Goal: Task Accomplishment & Management: Use online tool/utility

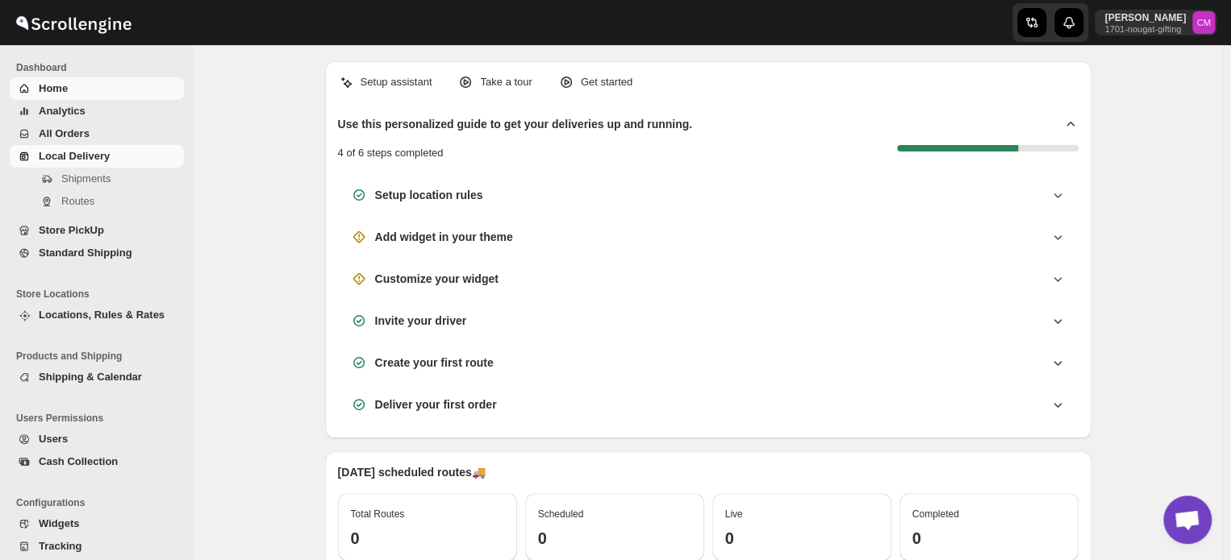
click at [68, 152] on span "Local Delivery" at bounding box center [74, 156] width 71 height 12
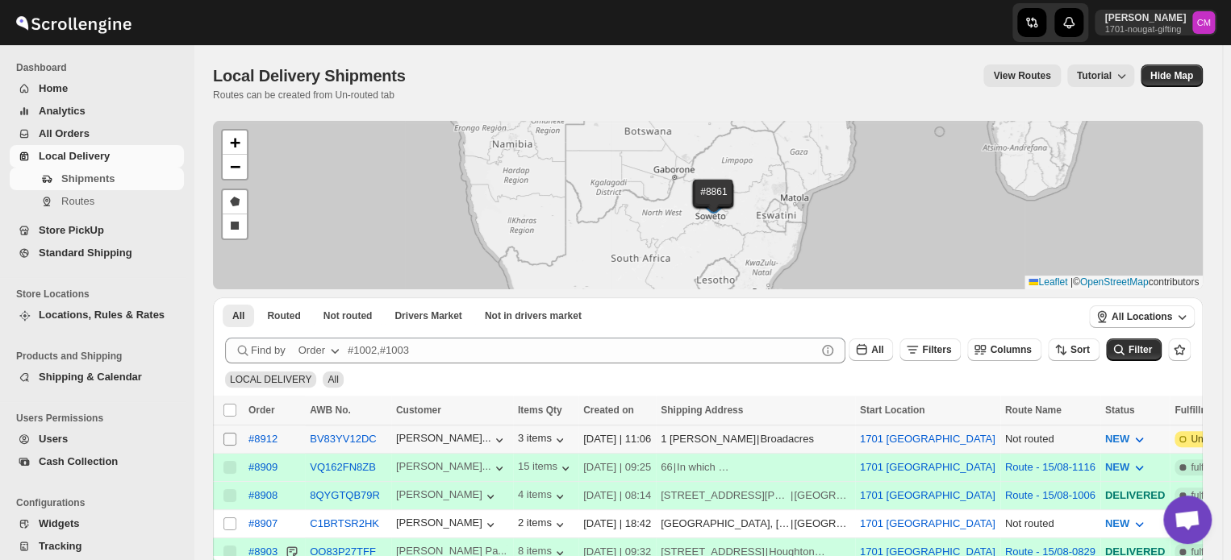
click at [232, 441] on input "Select shipment" at bounding box center [229, 439] width 13 height 13
checkbox input "true"
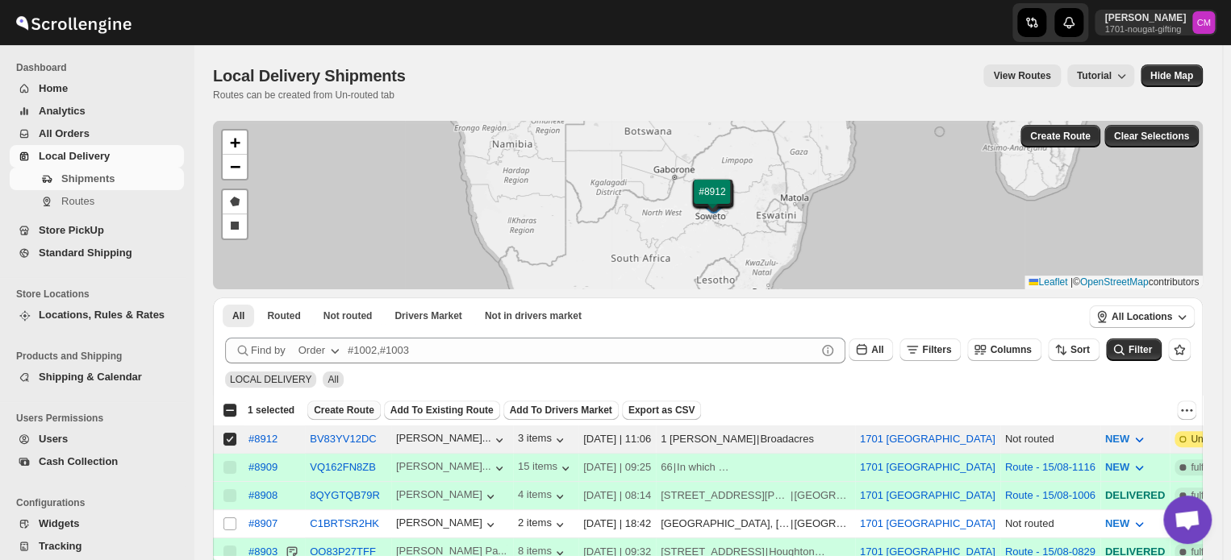
click at [330, 413] on span "Create Route" at bounding box center [344, 410] width 60 height 13
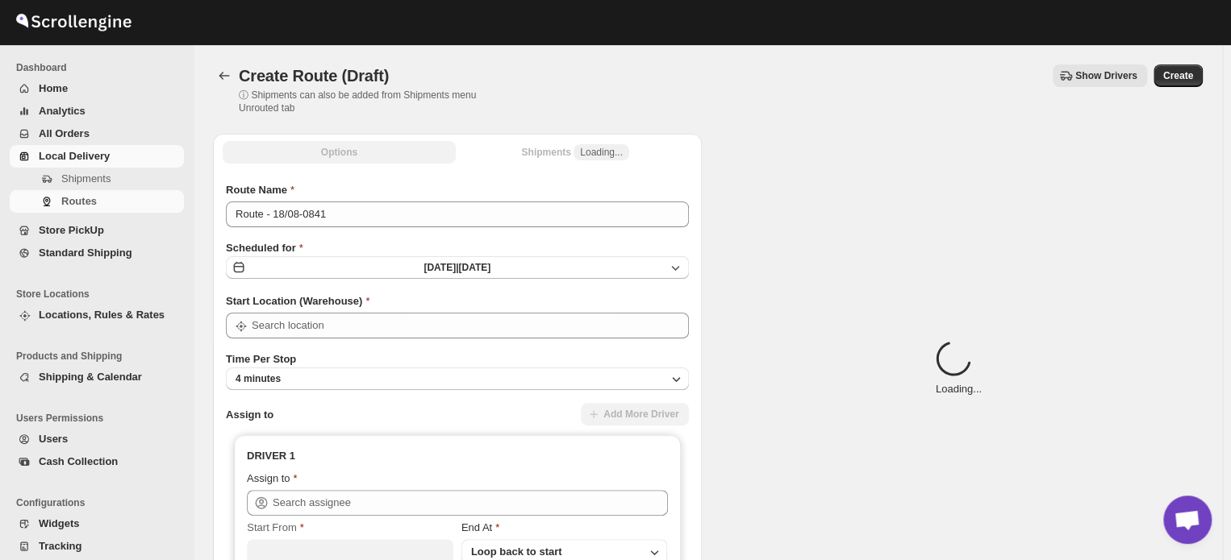
type input "1701 [GEOGRAPHIC_DATA]"
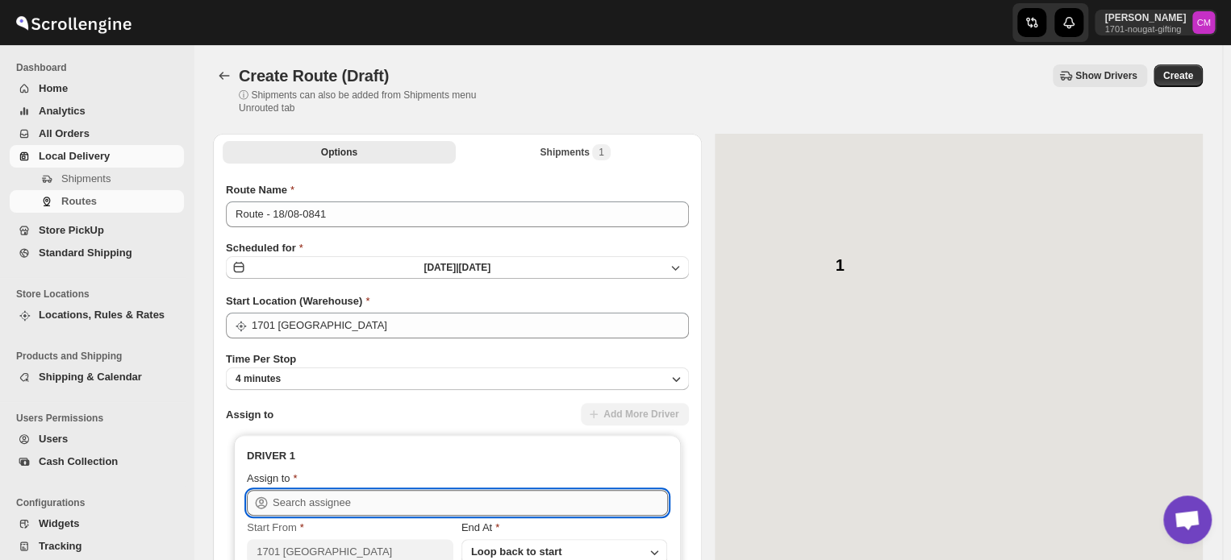
click at [310, 494] on input "text" at bounding box center [470, 503] width 395 height 26
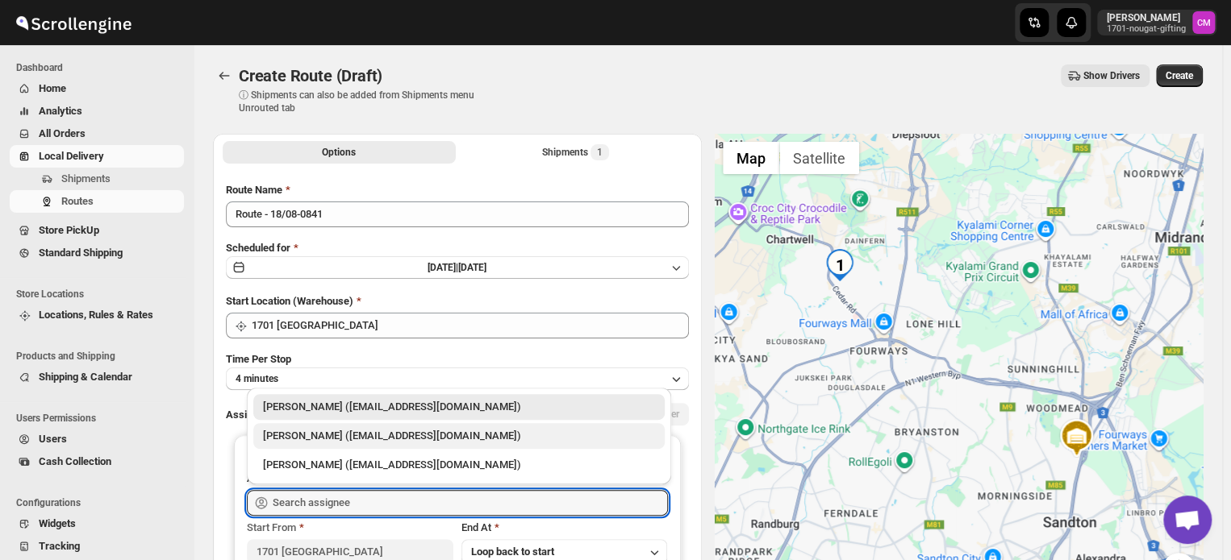
click at [315, 434] on div "[PERSON_NAME] ([EMAIL_ADDRESS][DOMAIN_NAME])" at bounding box center [459, 436] width 392 height 16
type input "[PERSON_NAME] ([EMAIL_ADDRESS][DOMAIN_NAME])"
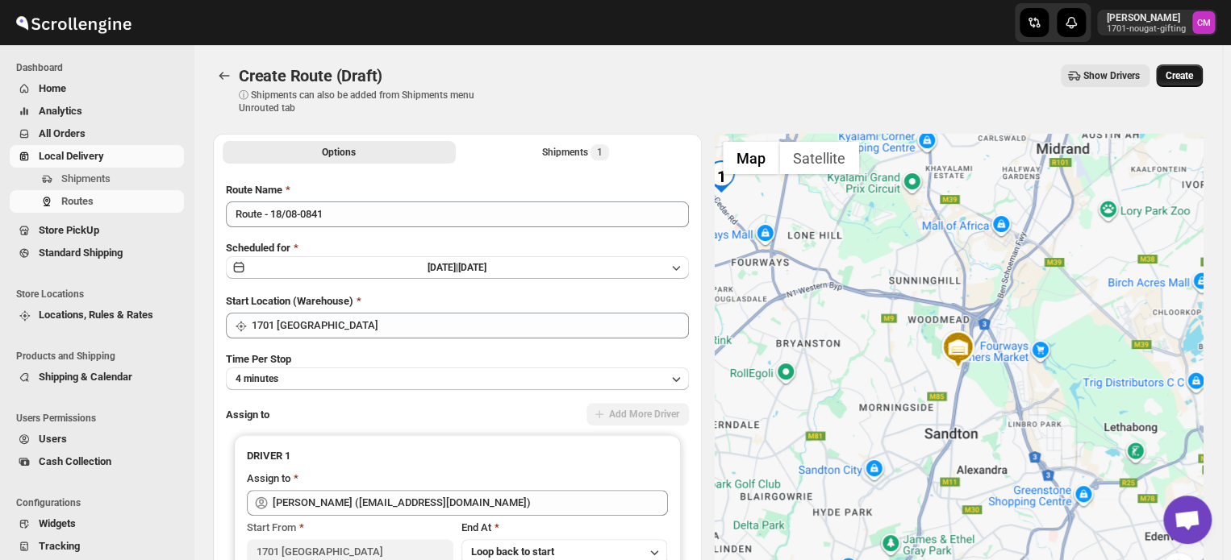
click at [1180, 79] on span "Create" at bounding box center [1178, 75] width 27 height 13
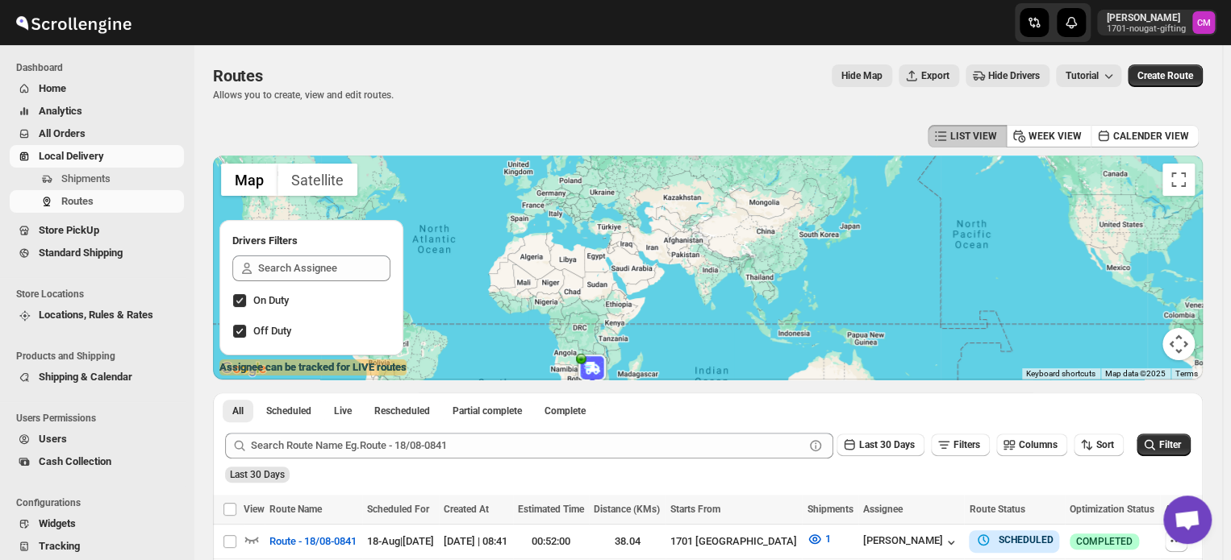
click at [58, 160] on span "Local Delivery" at bounding box center [71, 156] width 65 height 12
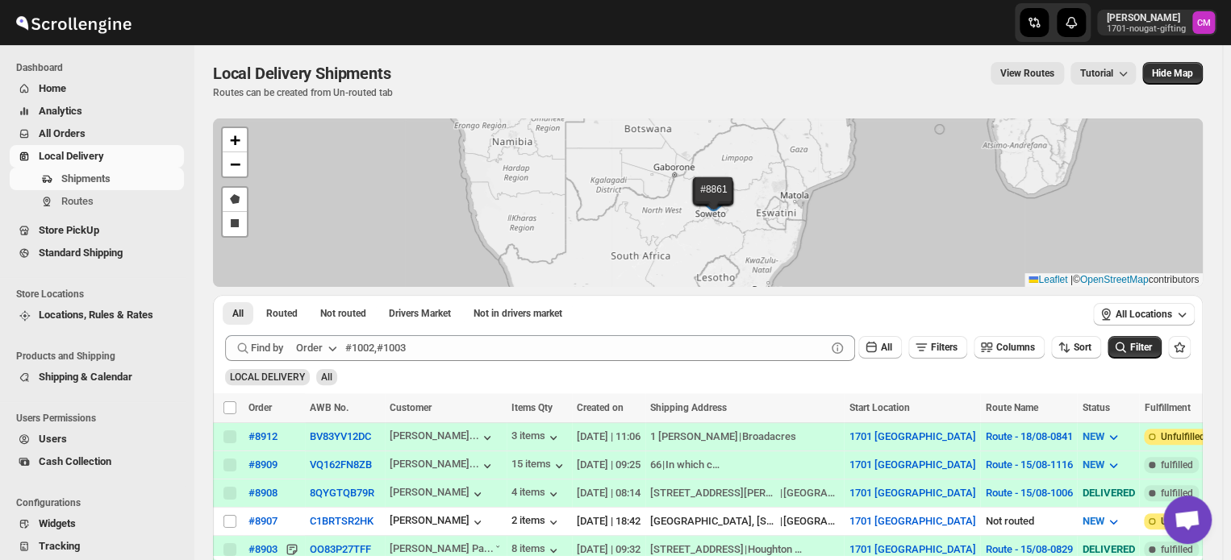
scroll to position [24, 0]
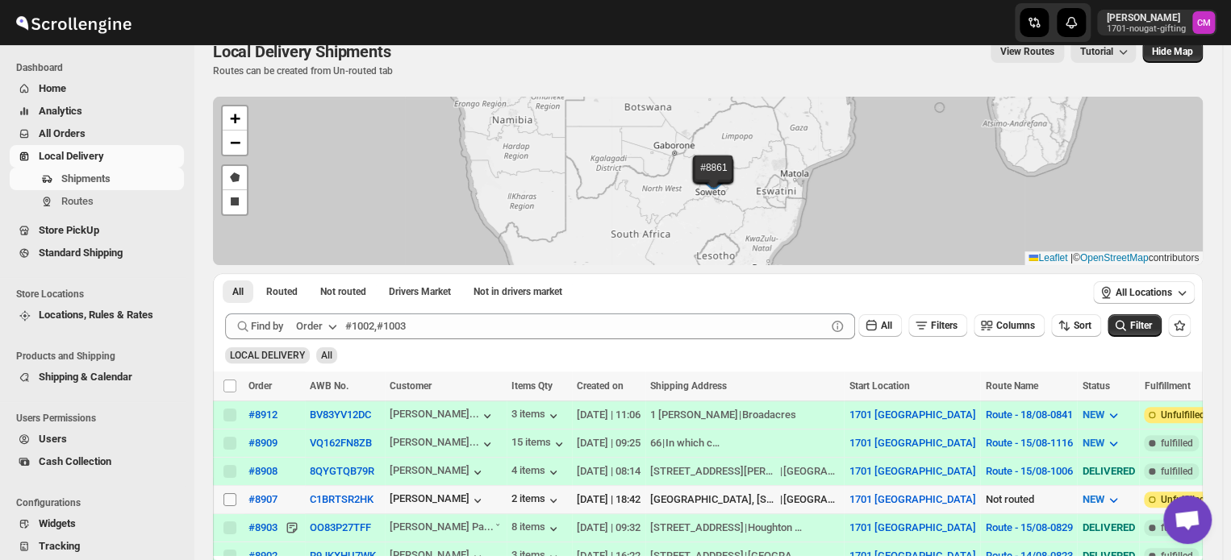
click at [235, 497] on input "Select shipment" at bounding box center [229, 500] width 13 height 13
checkbox input "true"
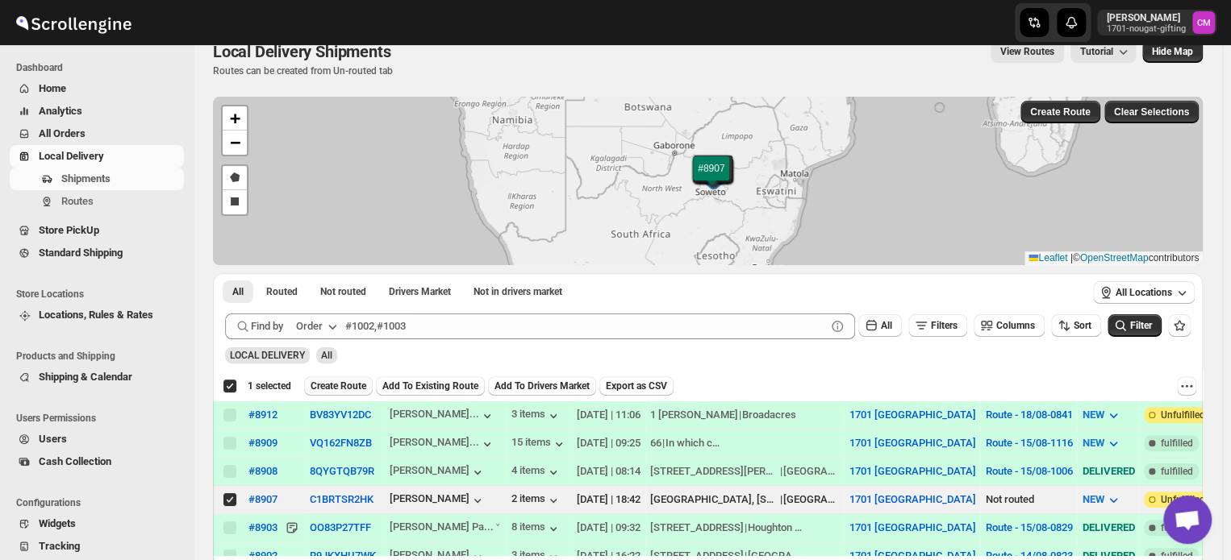
click at [332, 386] on span "Create Route" at bounding box center [338, 386] width 56 height 13
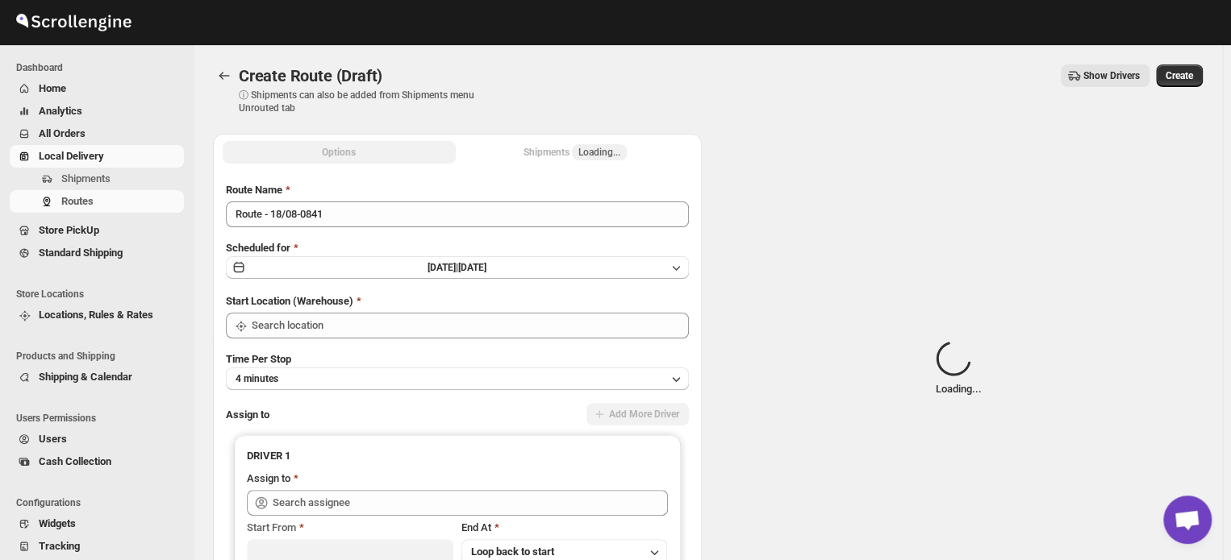
type input "1701 [GEOGRAPHIC_DATA]"
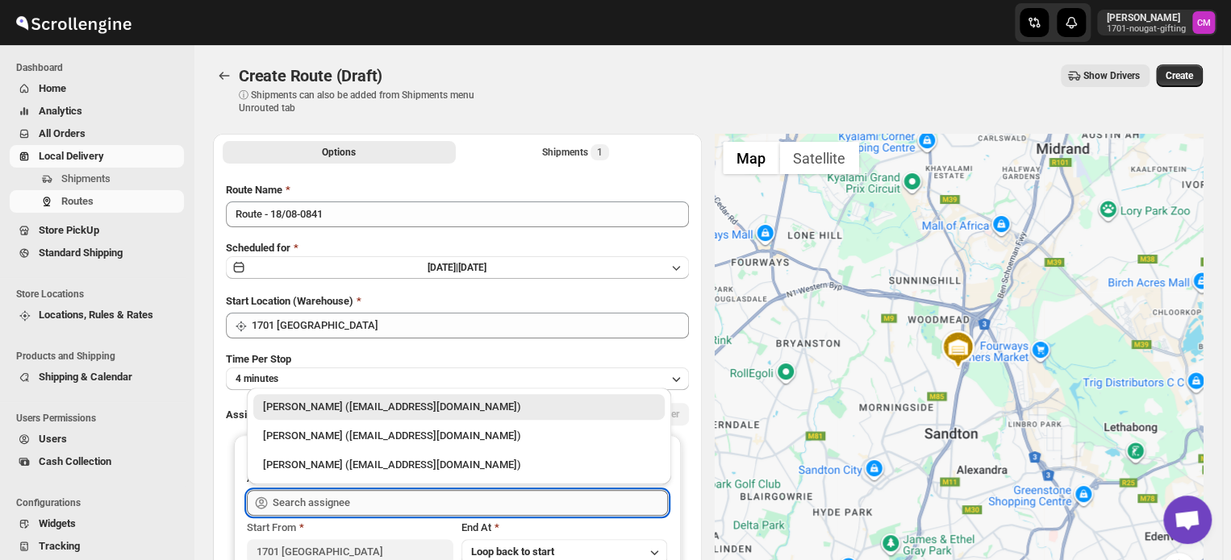
click at [326, 502] on input "text" at bounding box center [470, 503] width 395 height 26
click at [332, 438] on div "[PERSON_NAME] ([EMAIL_ADDRESS][DOMAIN_NAME])" at bounding box center [459, 436] width 392 height 16
type input "[PERSON_NAME] ([EMAIL_ADDRESS][DOMAIN_NAME])"
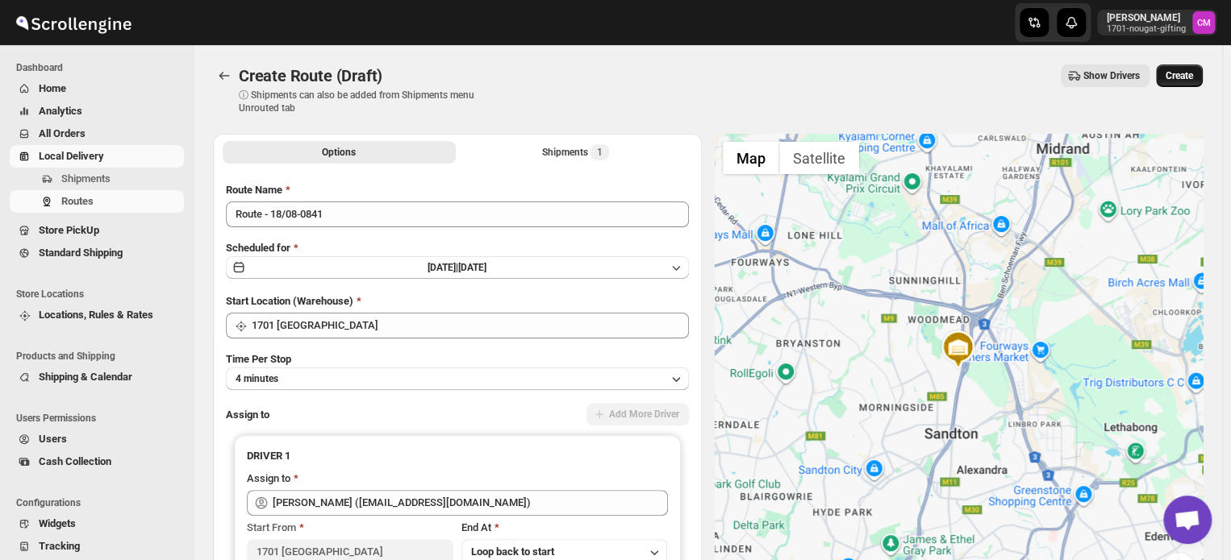
click at [1187, 80] on span "Create" at bounding box center [1178, 75] width 27 height 13
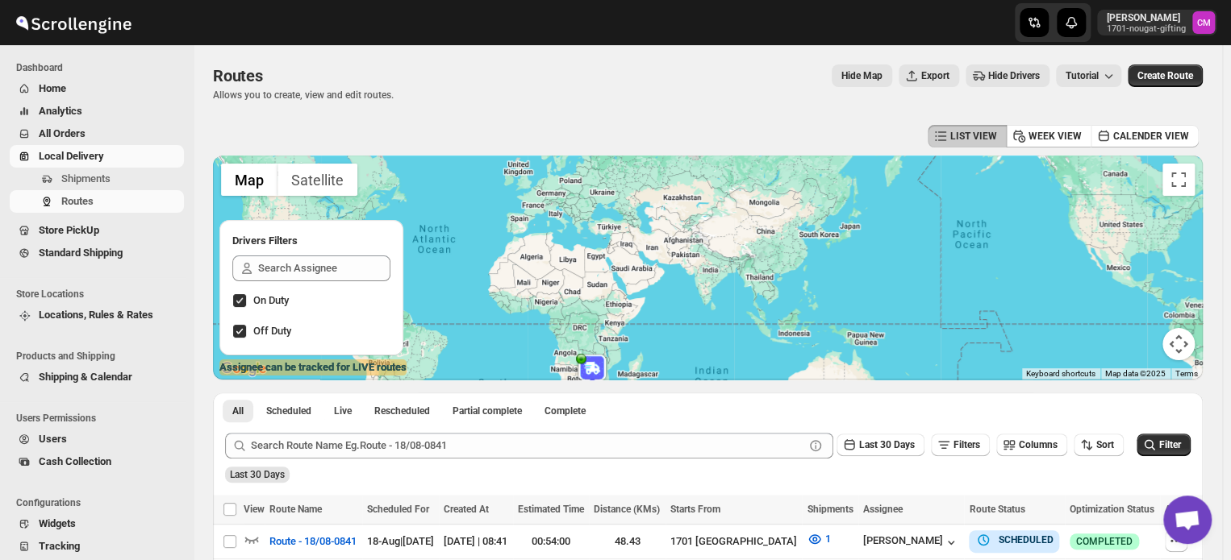
click at [81, 256] on span "Standard Shipping" at bounding box center [81, 253] width 84 height 12
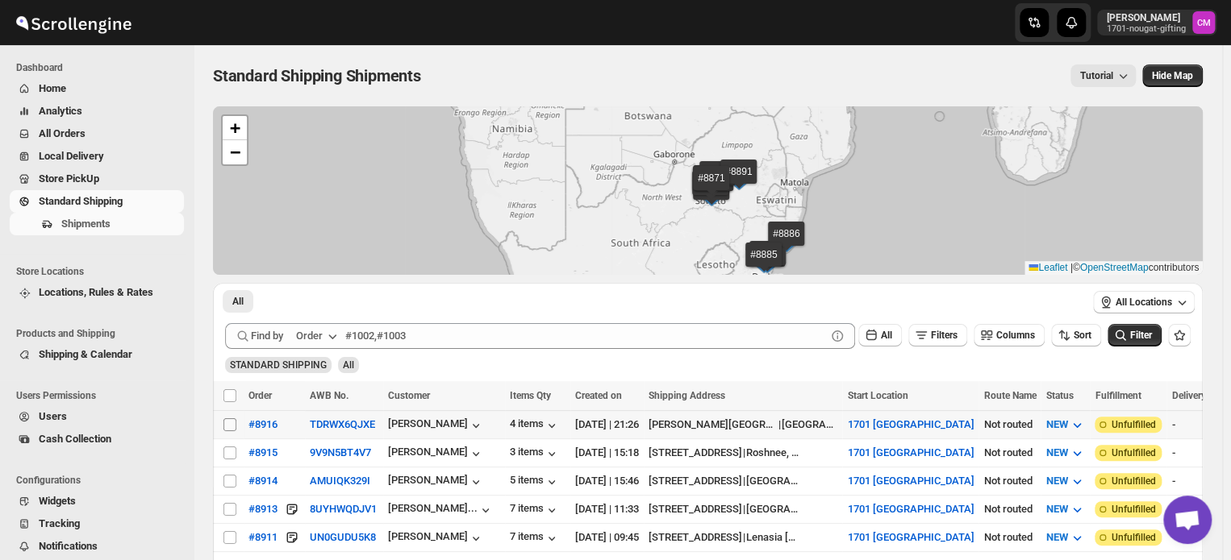
click at [229, 423] on input "Select shipment" at bounding box center [229, 425] width 13 height 13
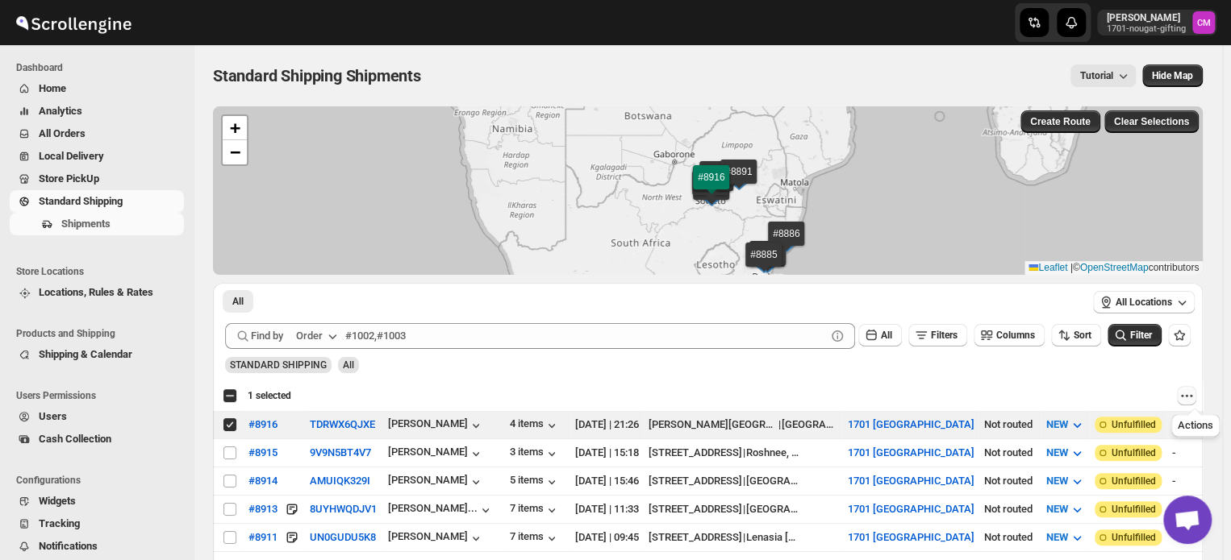
click at [1194, 399] on icon "Actions" at bounding box center [1186, 396] width 16 height 16
click at [1187, 427] on span "MOVE TO LOCAL DELIVERY" at bounding box center [1130, 427] width 127 height 12
checkbox input "false"
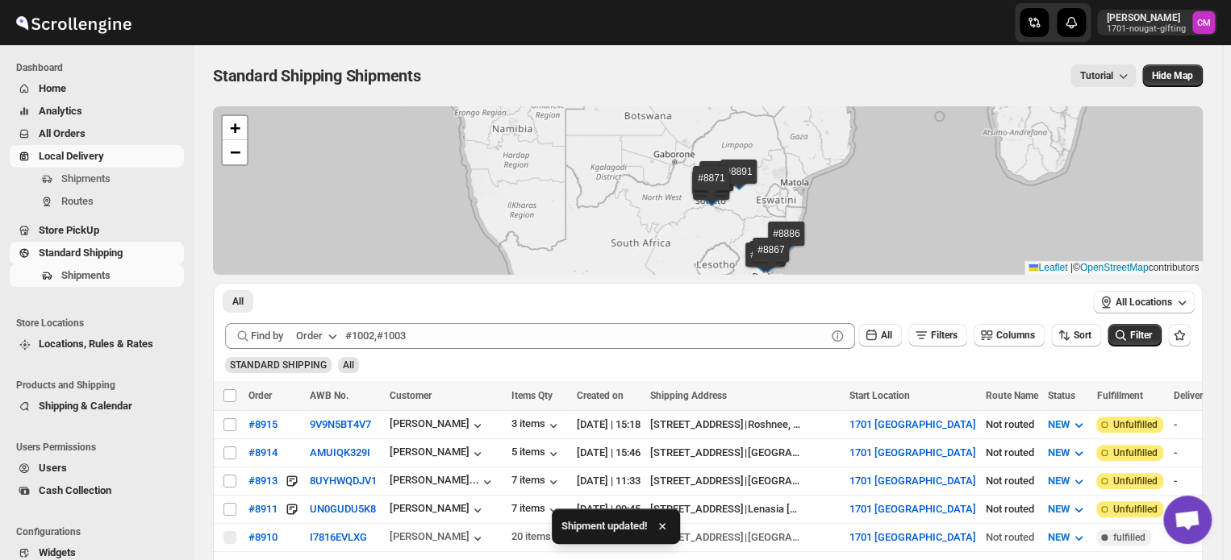
click at [59, 160] on span "Local Delivery" at bounding box center [71, 156] width 65 height 12
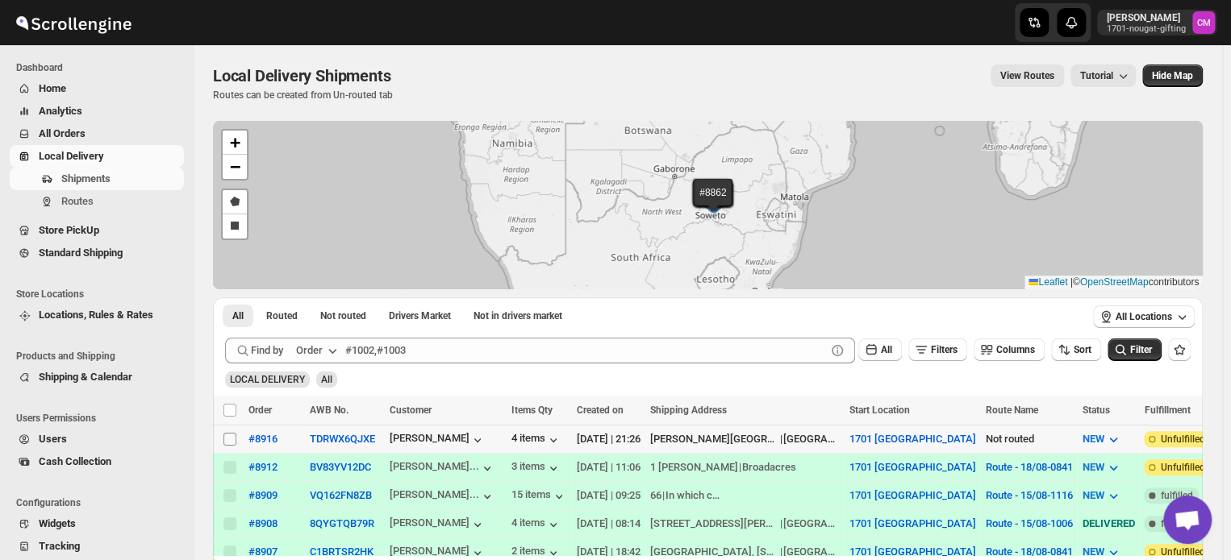
click at [223, 433] on input "Select shipment" at bounding box center [229, 439] width 13 height 13
checkbox input "true"
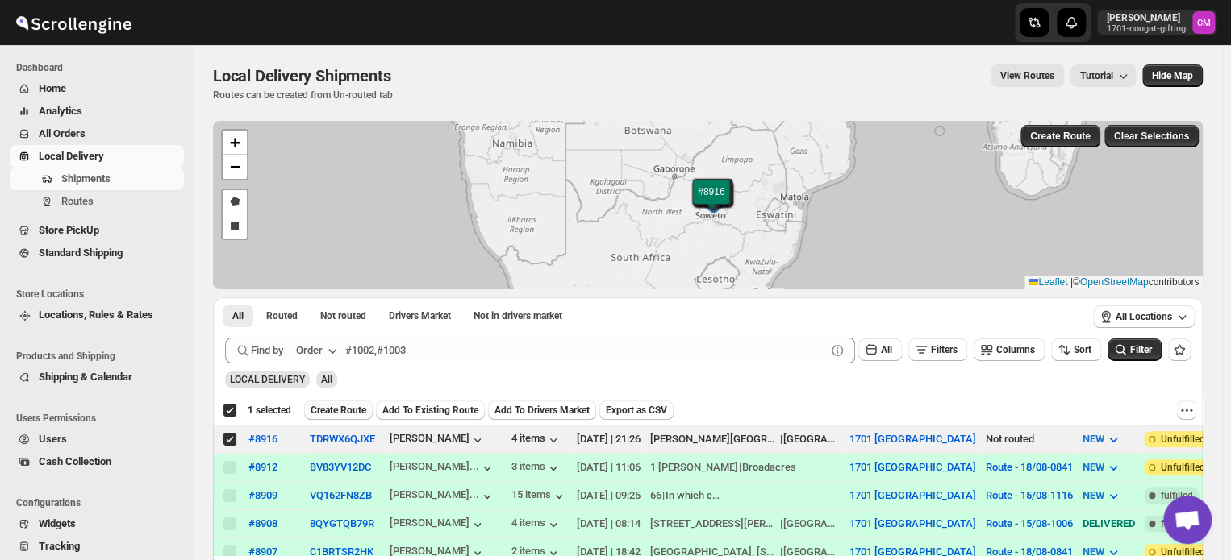
click at [342, 411] on span "Create Route" at bounding box center [338, 410] width 56 height 13
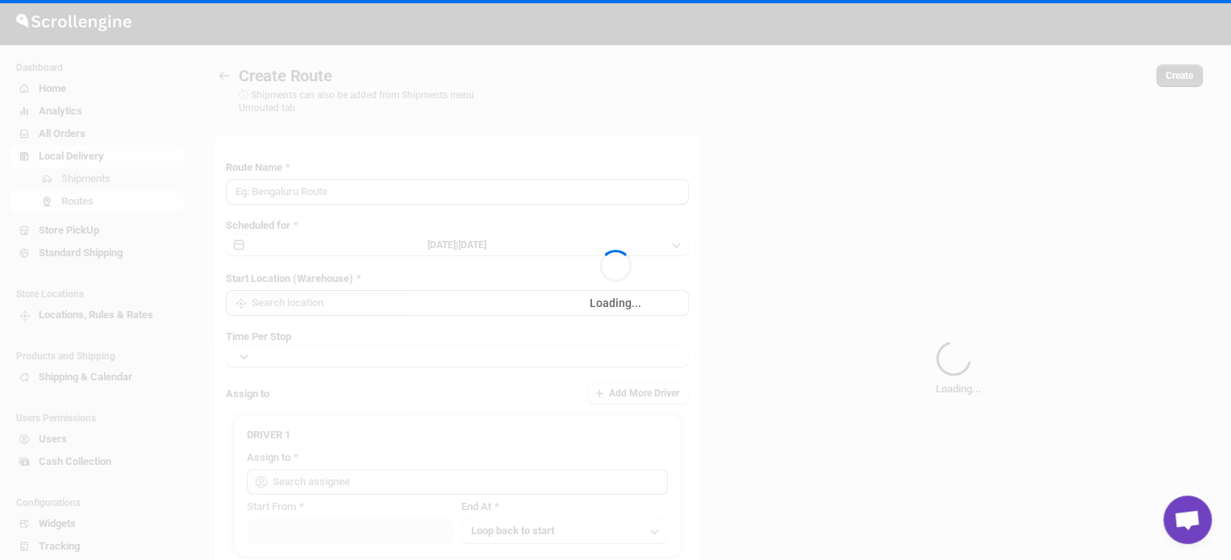
type input "Route - 18/08-0842"
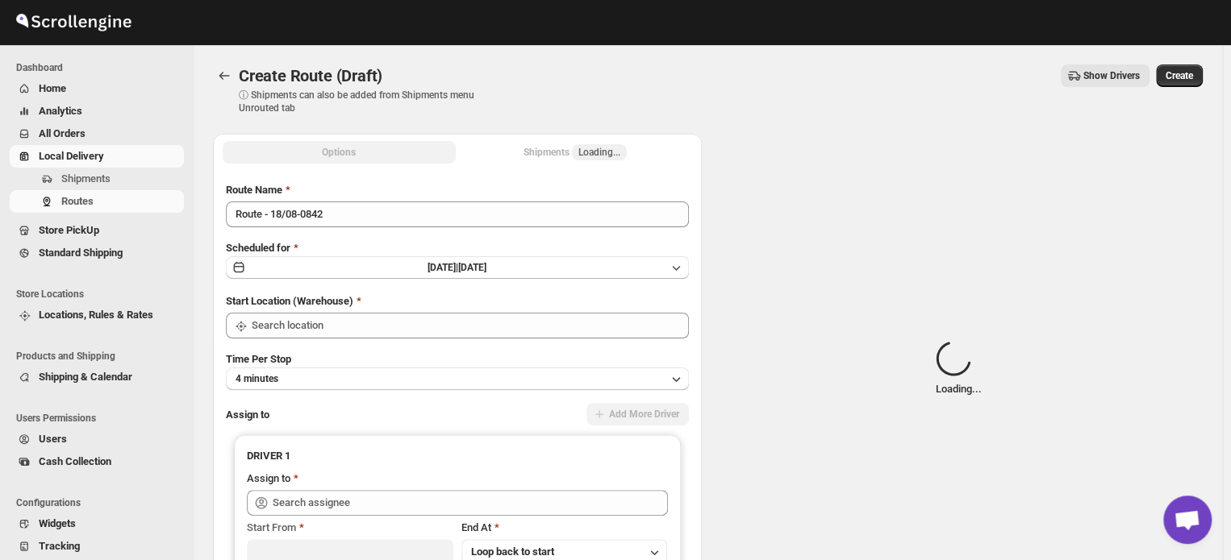
type input "1701 [GEOGRAPHIC_DATA]"
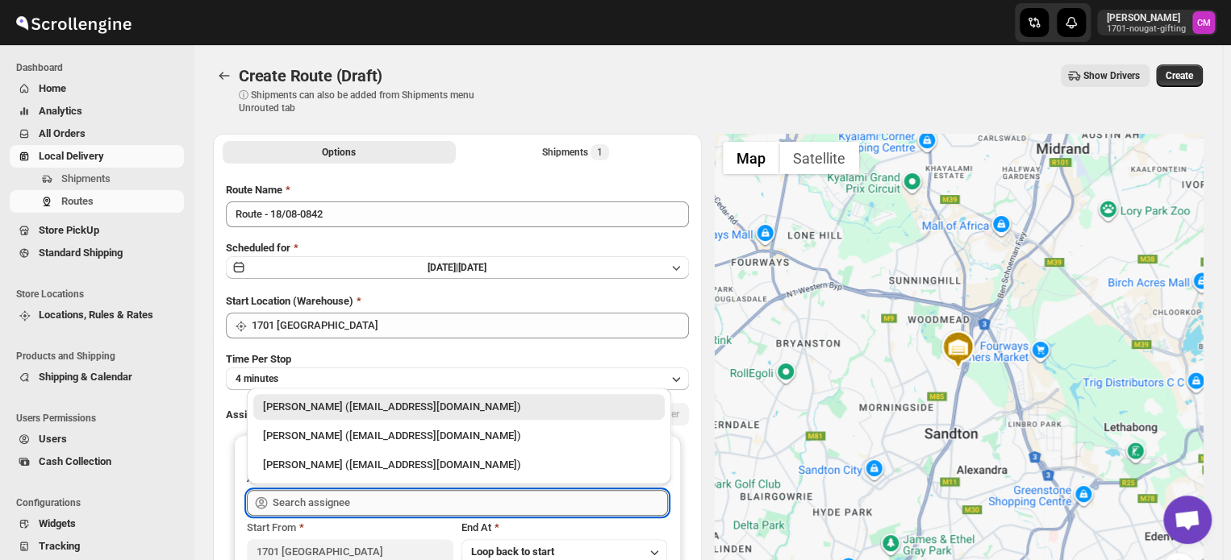
click at [303, 503] on input "text" at bounding box center [470, 503] width 395 height 26
click at [327, 438] on div "[PERSON_NAME] ([EMAIL_ADDRESS][DOMAIN_NAME])" at bounding box center [459, 436] width 392 height 16
type input "[PERSON_NAME] ([EMAIL_ADDRESS][DOMAIN_NAME])"
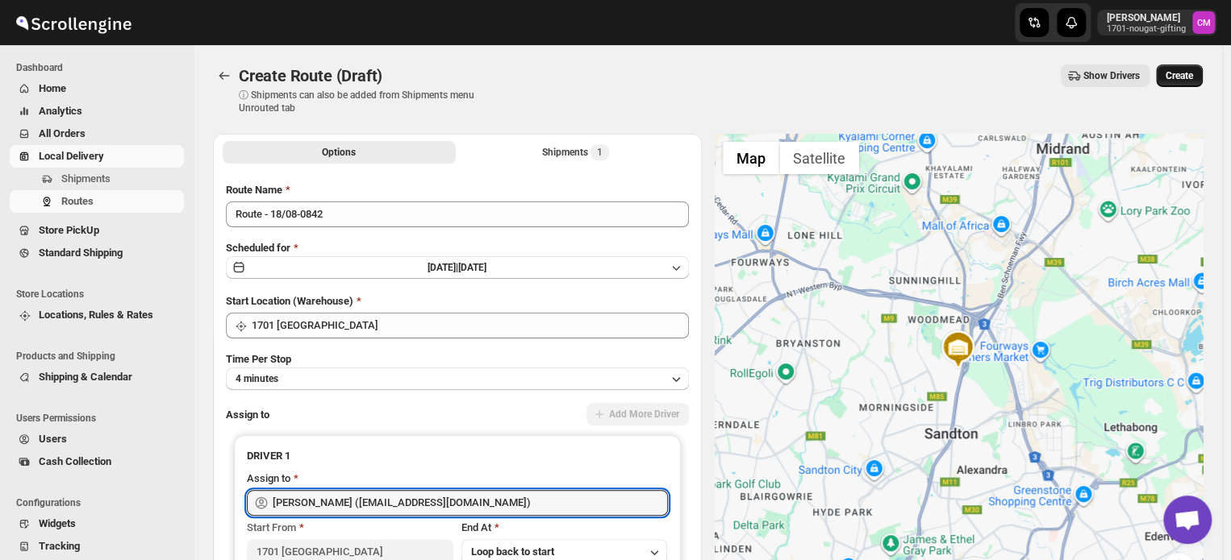
click at [1181, 74] on span "Create" at bounding box center [1178, 75] width 27 height 13
